Goal: Check status: Check status

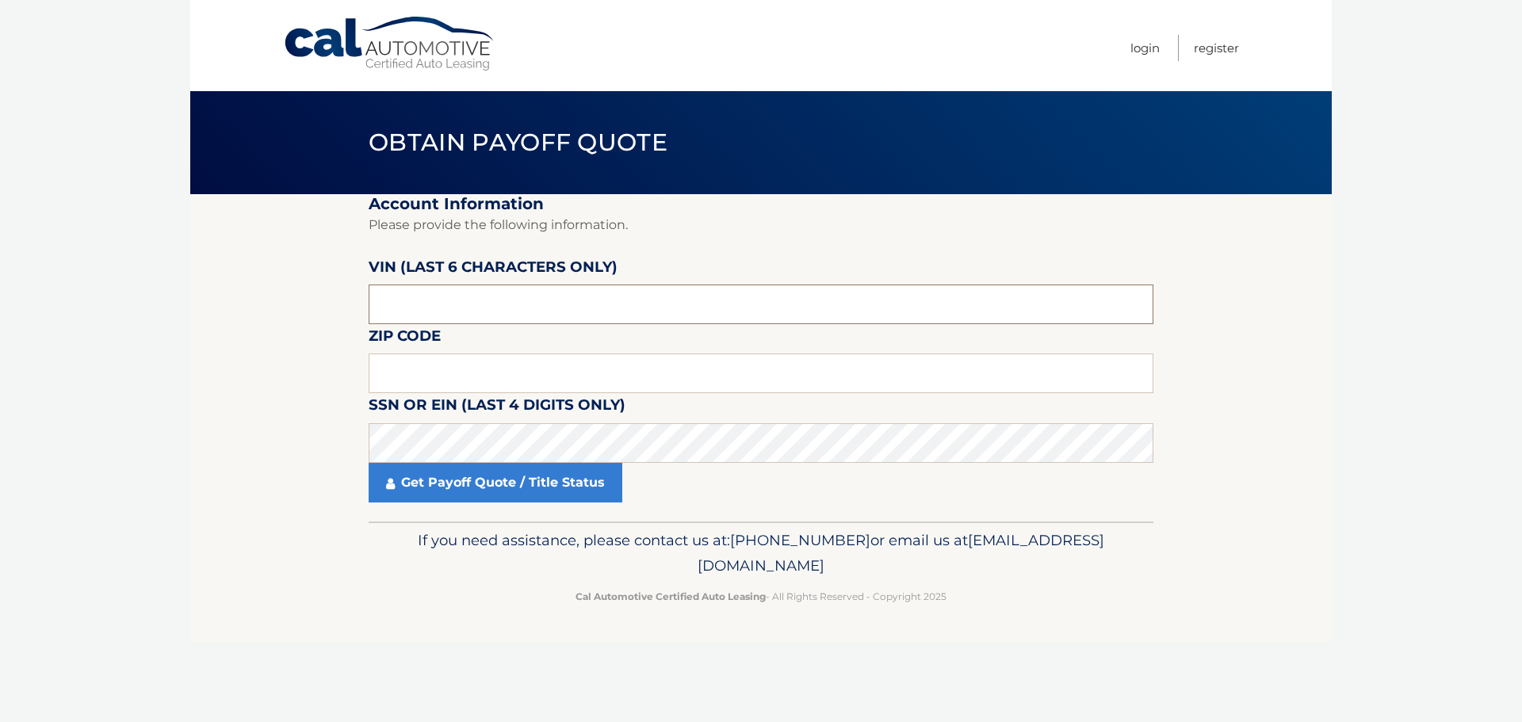
click at [521, 315] on input "text" at bounding box center [761, 305] width 785 height 40
drag, startPoint x: 468, startPoint y: 306, endPoint x: 319, endPoint y: 309, distance: 149.8
click at [319, 309] on section "Account Information Please provide the following information. [PERSON_NAME] (la…" at bounding box center [760, 357] width 1141 height 327
type input "205023"
click at [464, 379] on input "text" at bounding box center [761, 373] width 785 height 40
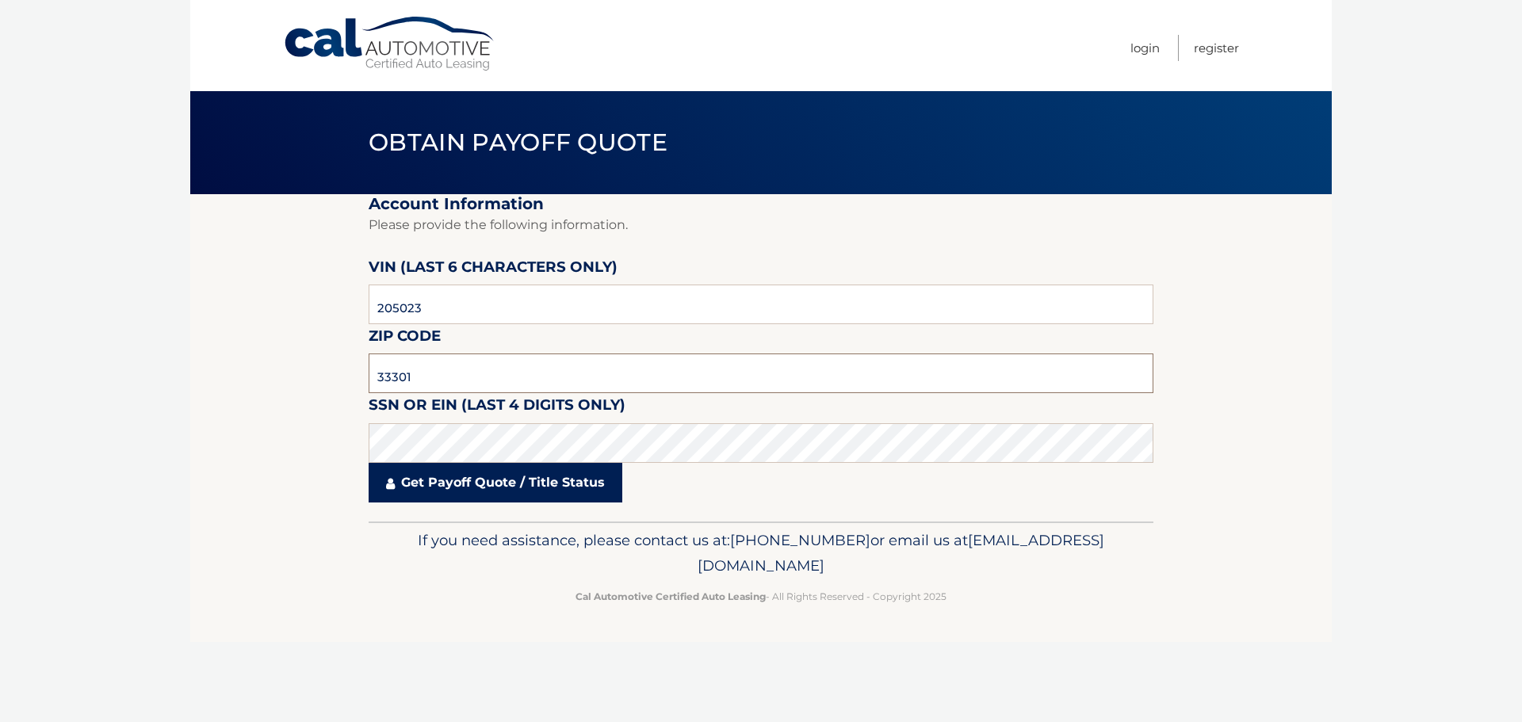
type input "33301"
click at [467, 487] on link "Get Payoff Quote / Title Status" at bounding box center [496, 483] width 254 height 40
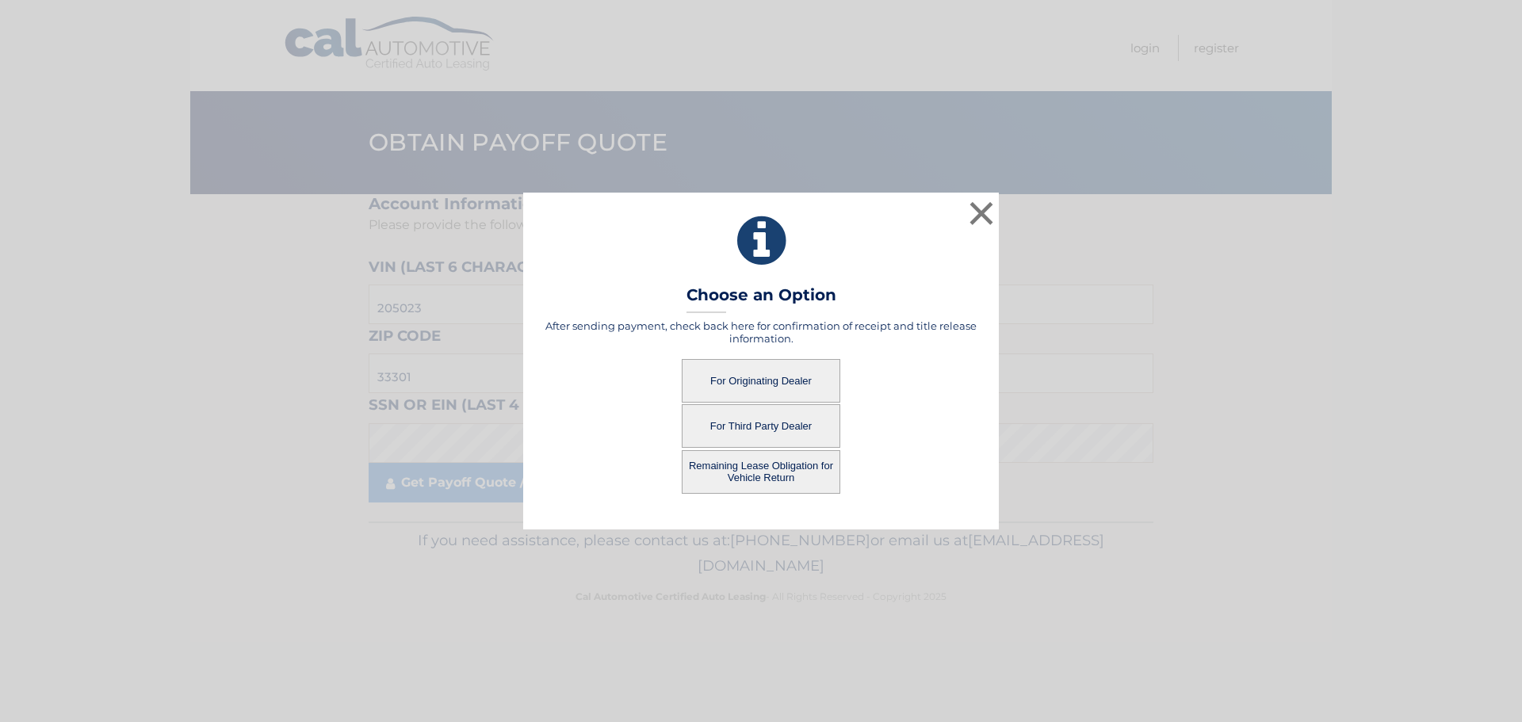
click at [763, 426] on button "For Third Party Dealer" at bounding box center [761, 426] width 159 height 44
click at [743, 423] on button "For Third Party Dealer" at bounding box center [761, 426] width 159 height 44
